Goal: Communication & Community: Ask a question

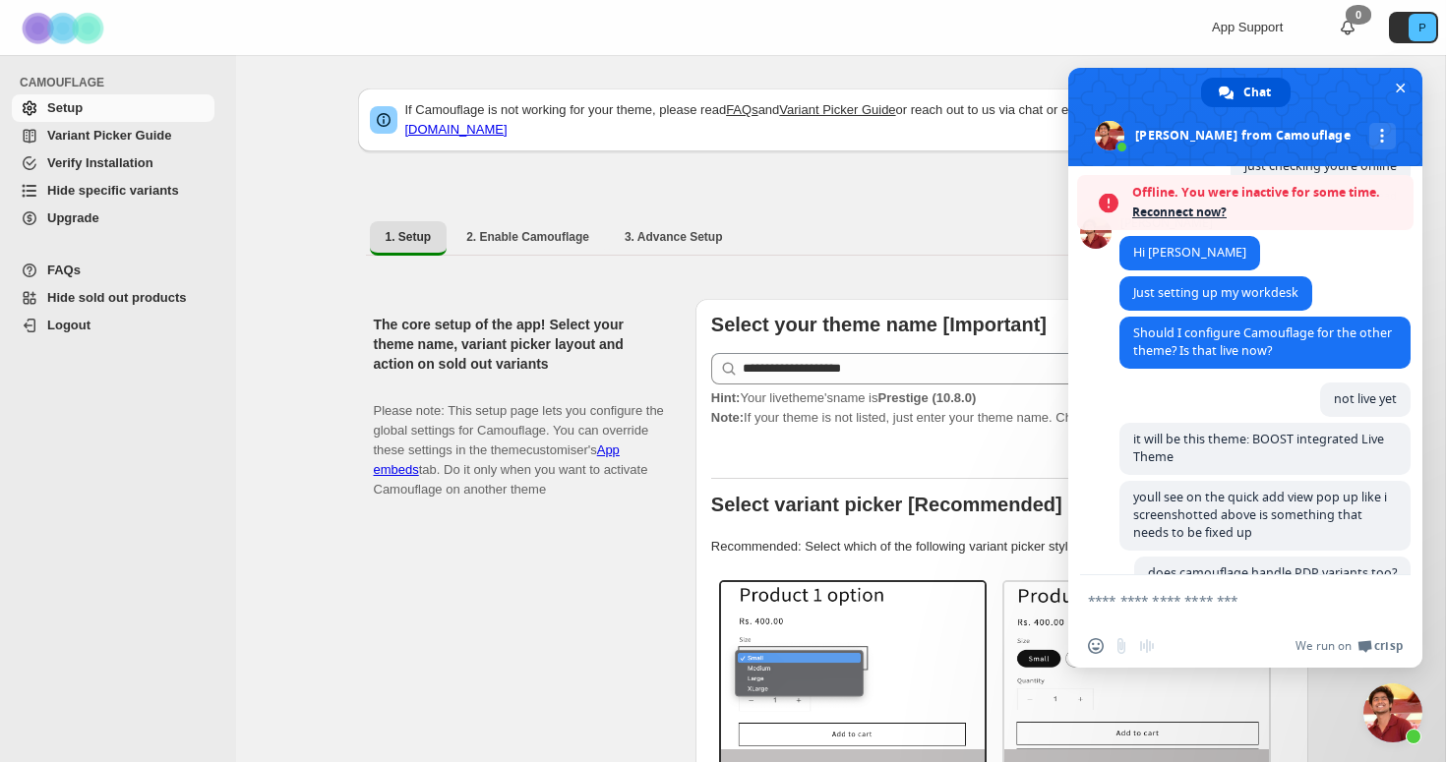
scroll to position [1563, 0]
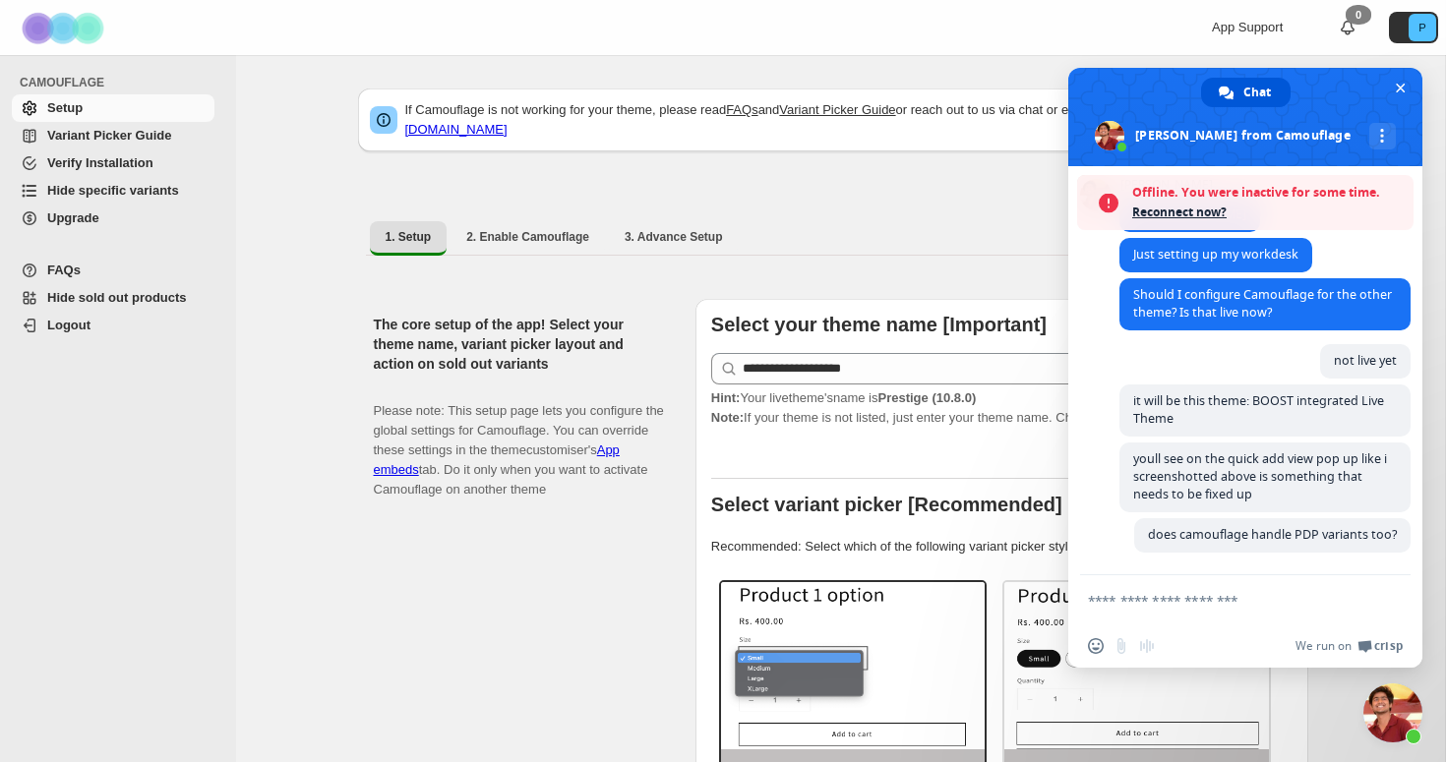
click at [1164, 604] on textarea "Compose your message..." at bounding box center [1223, 601] width 271 height 18
click at [1187, 209] on span "Reconnect now?" at bounding box center [1267, 213] width 271 height 20
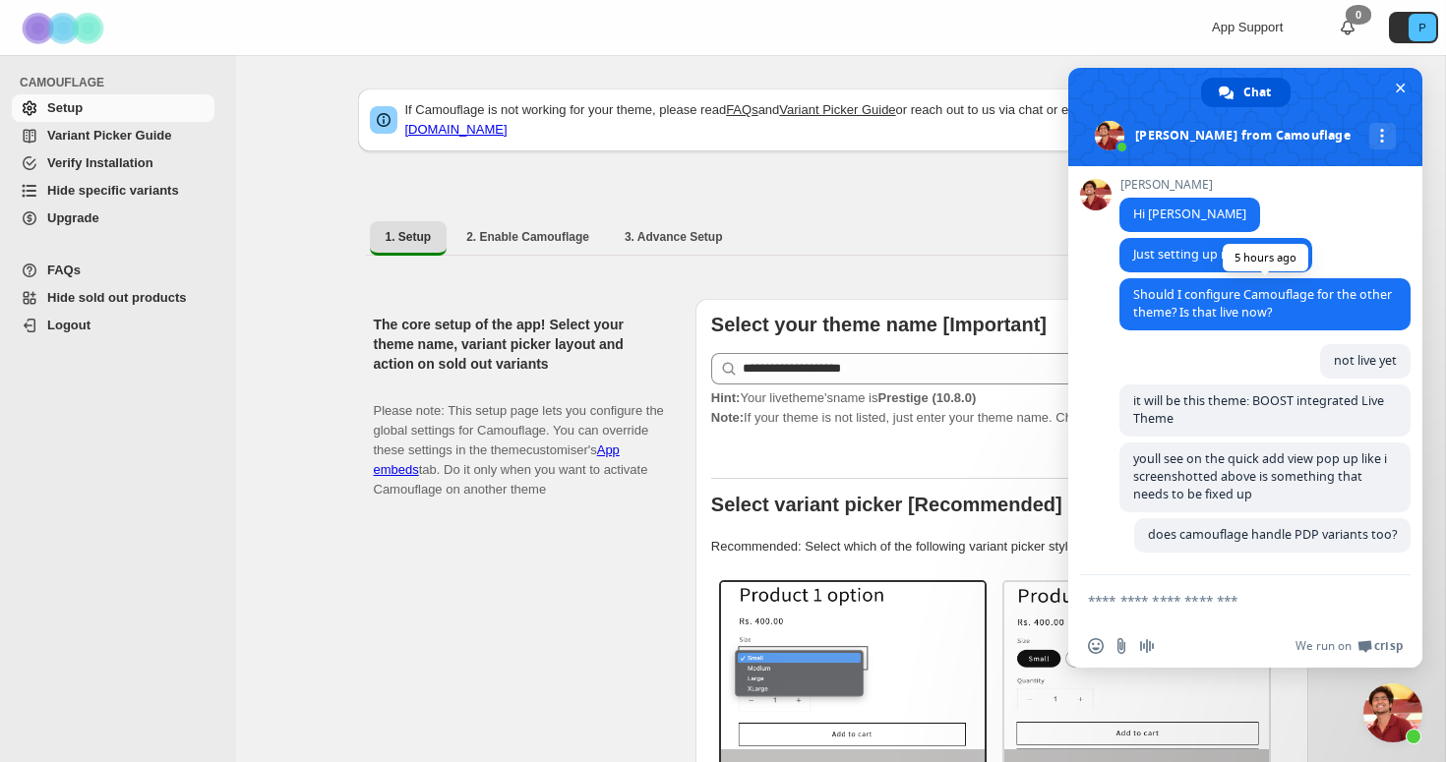
scroll to position [1822, 0]
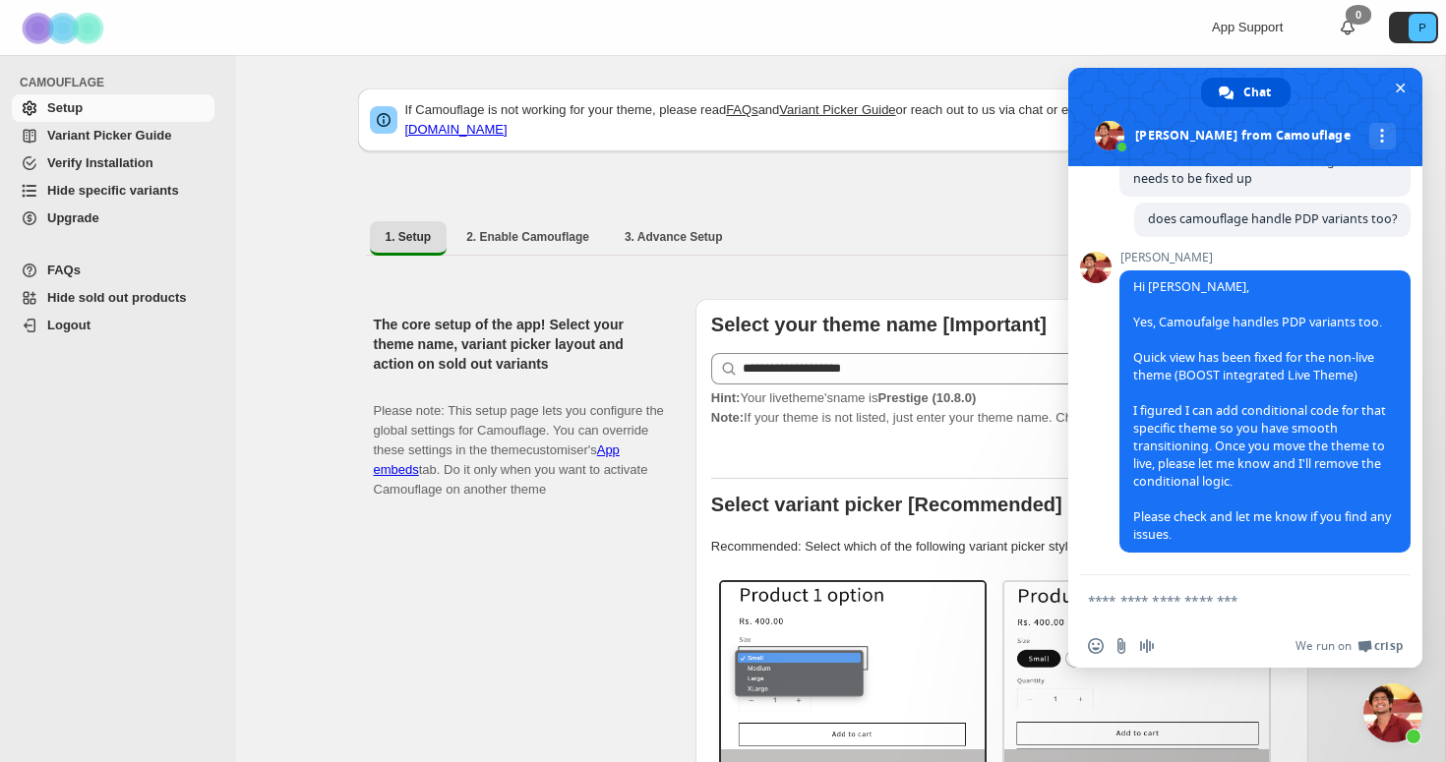
click at [1169, 595] on textarea "Compose your message..." at bounding box center [1223, 601] width 271 height 18
type textarea "**********"
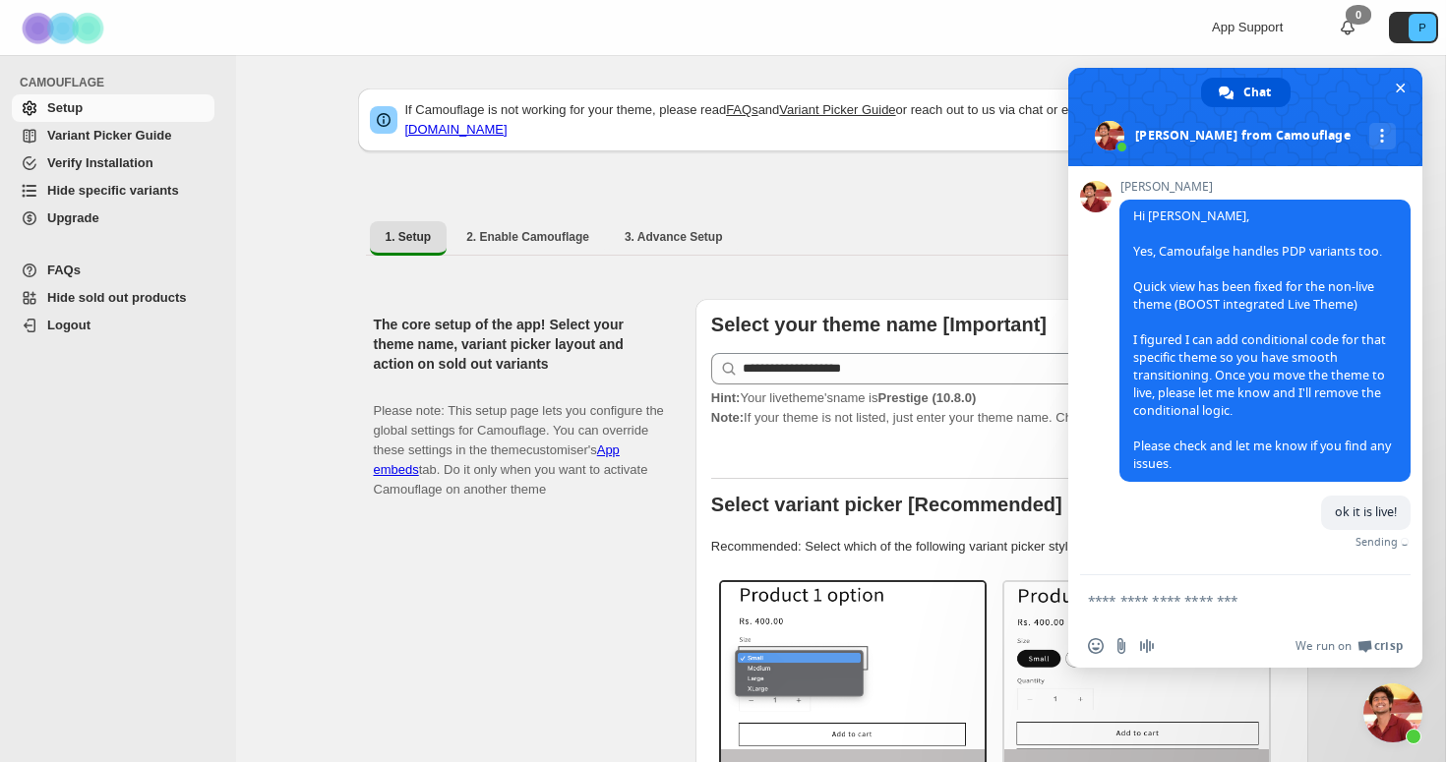
scroll to position [1871, 0]
